Goal: Find specific page/section: Find specific page/section

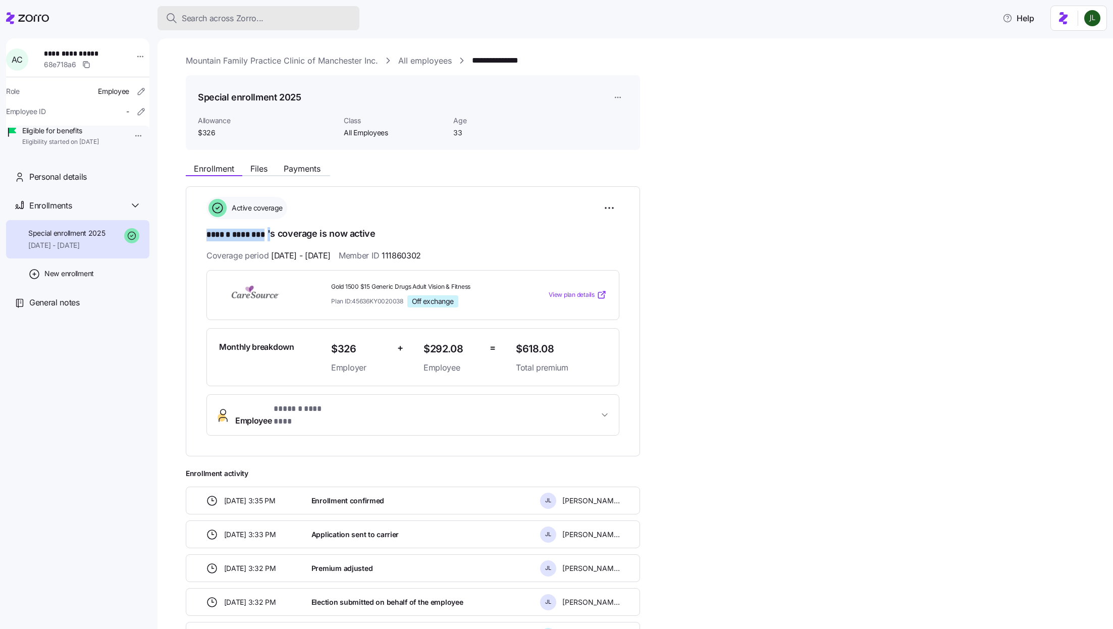
click at [238, 21] on span "Search across Zorro..." at bounding box center [223, 18] width 82 height 13
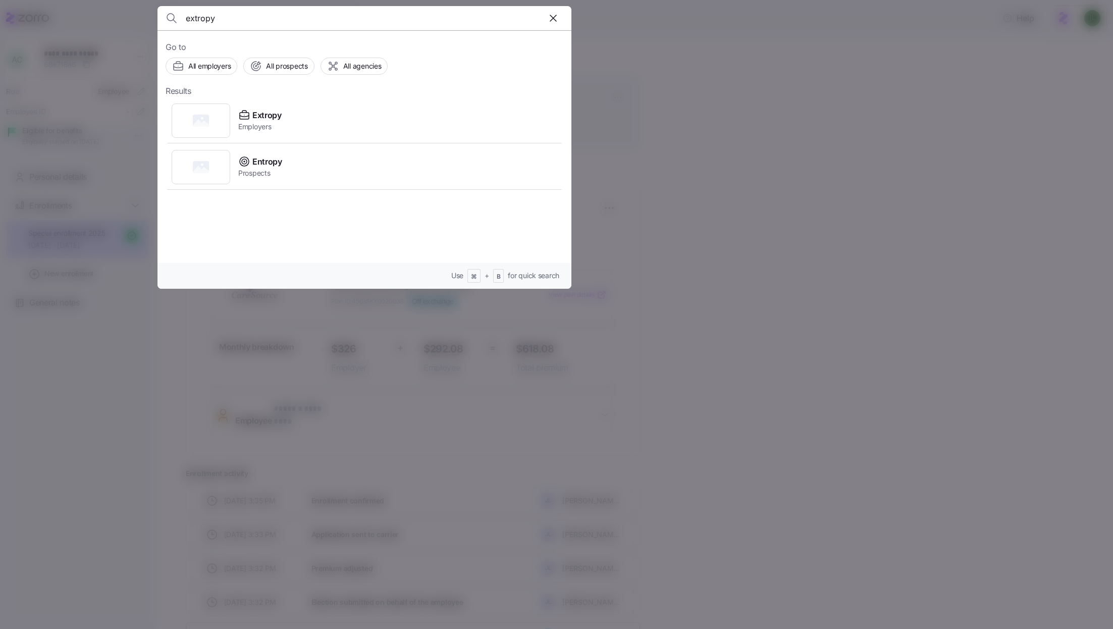
type input "extropy"
click at [260, 109] on span "Extropy" at bounding box center [266, 115] width 29 height 13
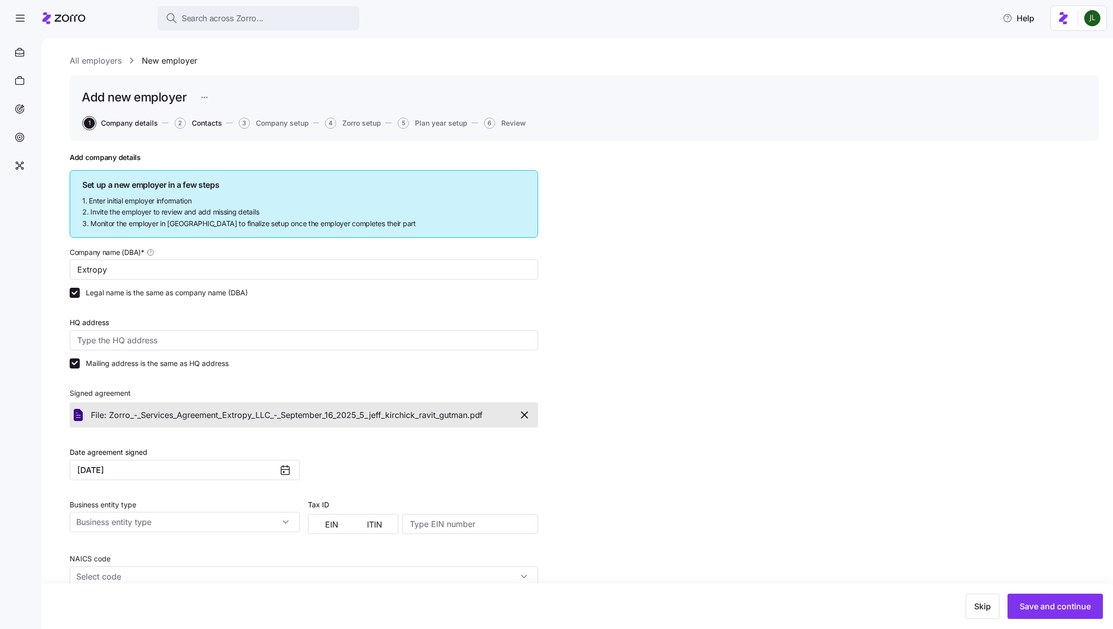
click at [214, 126] on span "Contacts" at bounding box center [207, 123] width 30 height 7
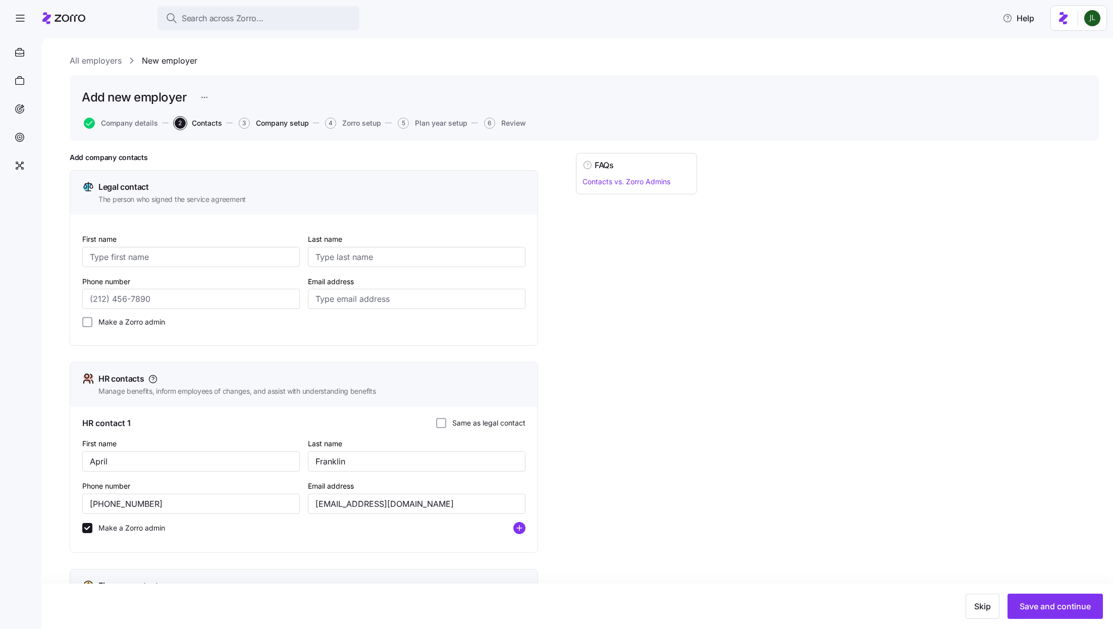
click at [284, 126] on span "Company setup" at bounding box center [282, 123] width 53 height 7
